Goal: Transaction & Acquisition: Purchase product/service

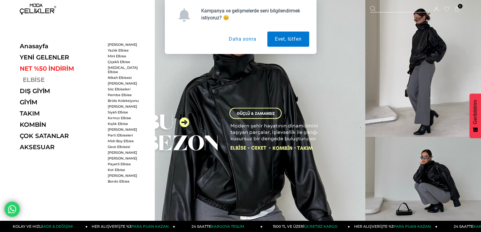
click at [40, 79] on link "ELBİSE" at bounding box center [61, 79] width 83 height 7
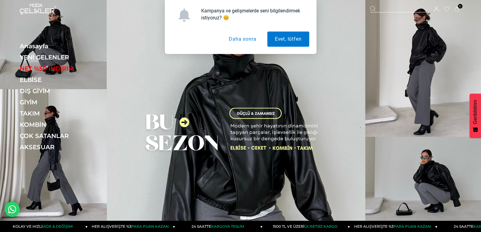
click at [250, 43] on button "Daha sonra" at bounding box center [242, 39] width 42 height 15
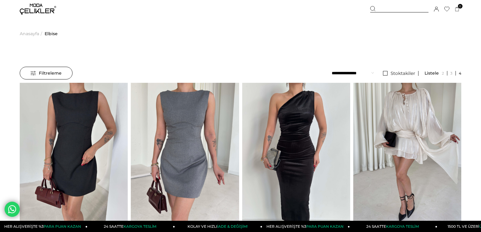
click at [42, 77] on span "Filtreleme" at bounding box center [46, 73] width 31 height 12
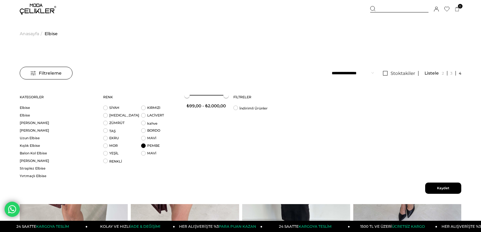
click at [143, 146] on li "PEMBE" at bounding box center [160, 147] width 38 height 8
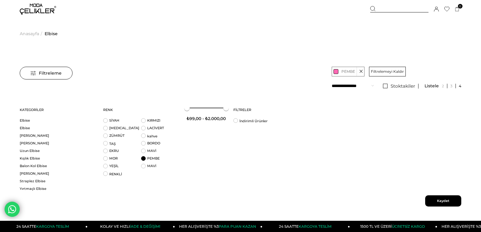
click at [442, 198] on span "Kaydet" at bounding box center [443, 200] width 36 height 11
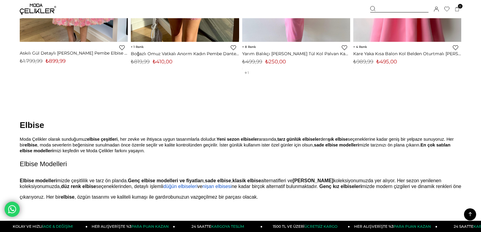
scroll to position [1395, 0]
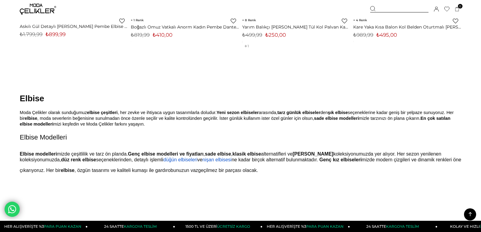
click at [246, 47] on link "1" at bounding box center [246, 46] width 4 height 4
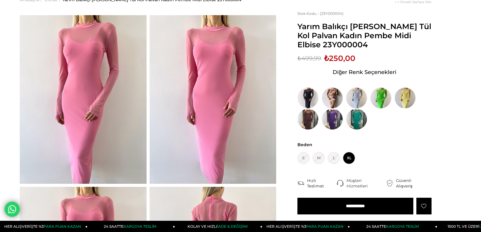
scroll to position [30, 0]
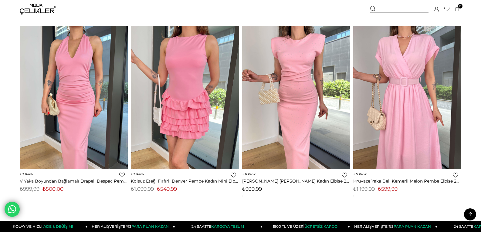
scroll to position [485, 0]
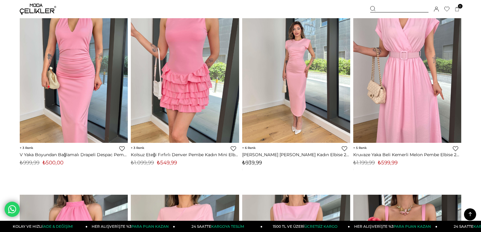
click at [288, 89] on img at bounding box center [296, 71] width 108 height 144
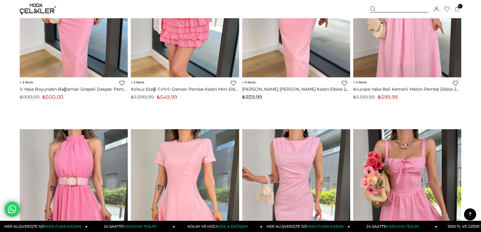
scroll to position [642, 0]
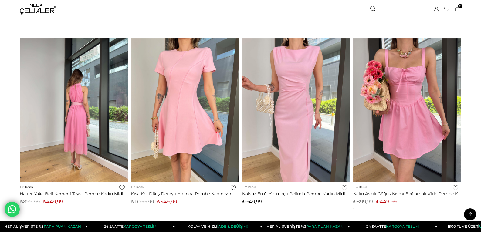
click at [85, 101] on div at bounding box center [74, 110] width 324 height 144
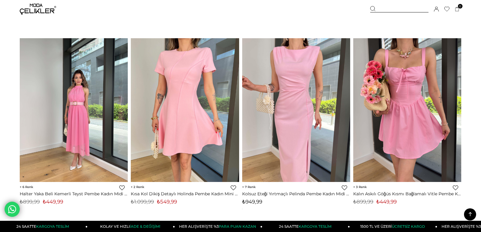
click at [92, 149] on img at bounding box center [74, 110] width 108 height 144
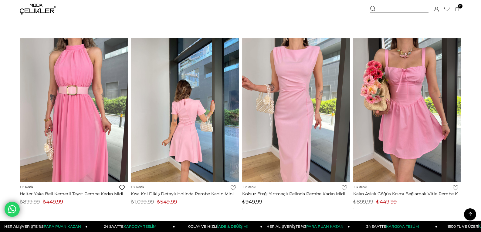
scroll to position [619, 0]
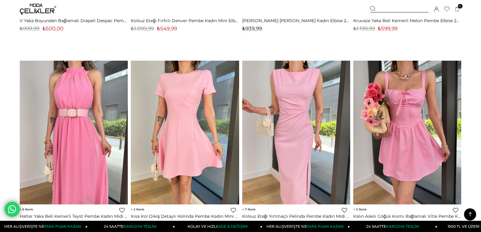
click at [278, 120] on img at bounding box center [296, 133] width 108 height 144
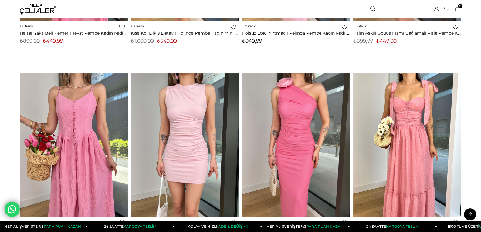
scroll to position [862, 0]
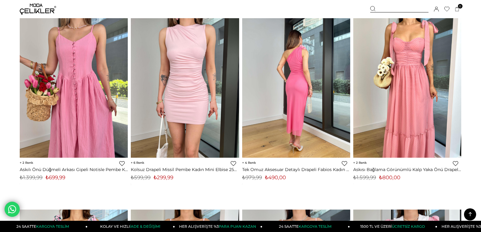
click at [306, 107] on div at bounding box center [296, 86] width 324 height 144
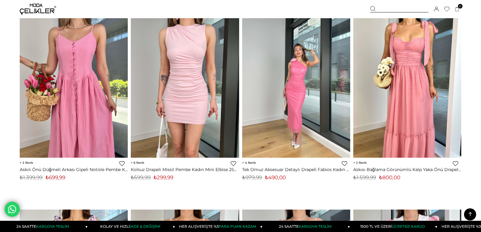
click at [304, 107] on img at bounding box center [296, 86] width 108 height 144
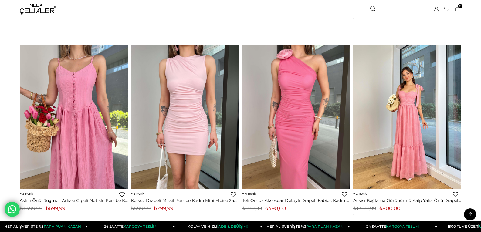
scroll to position [876, 0]
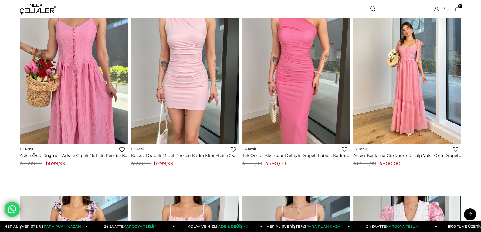
click at [416, 110] on img at bounding box center [407, 72] width 108 height 144
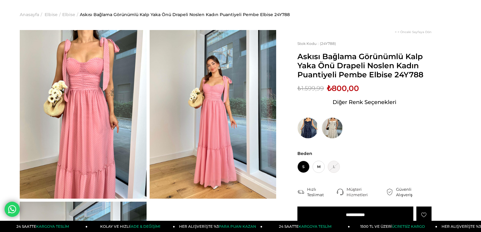
scroll to position [30, 0]
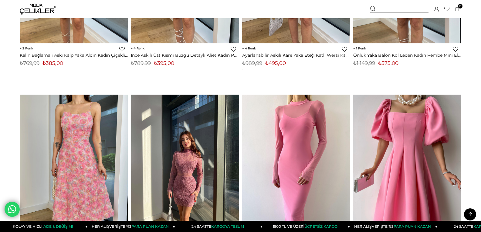
scroll to position [1233, 0]
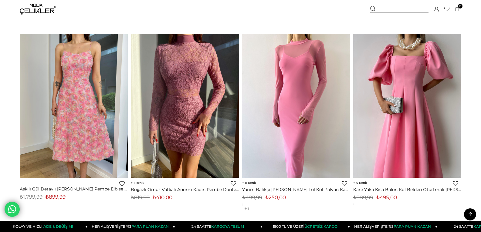
click at [378, 120] on img at bounding box center [407, 106] width 108 height 144
